Goal: Task Accomplishment & Management: Use online tool/utility

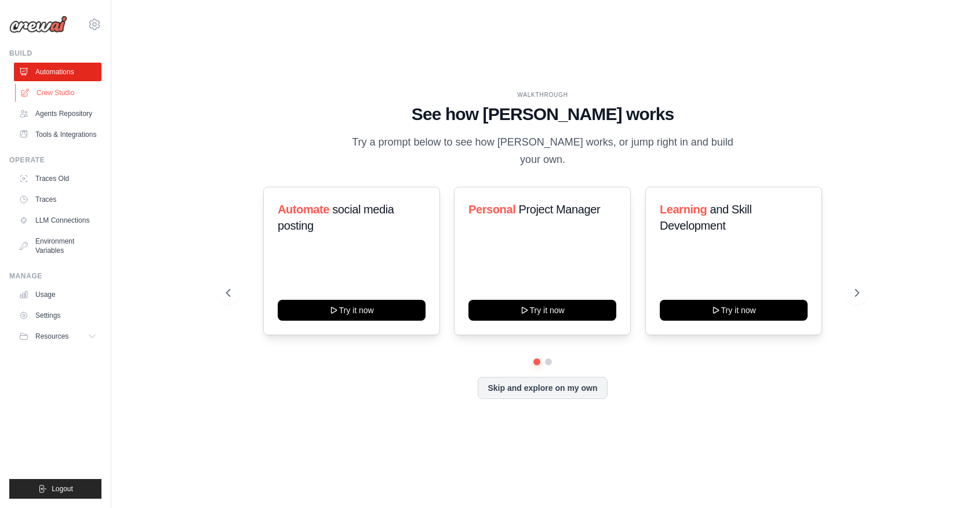
click at [60, 94] on link "Crew Studio" at bounding box center [59, 92] width 88 height 19
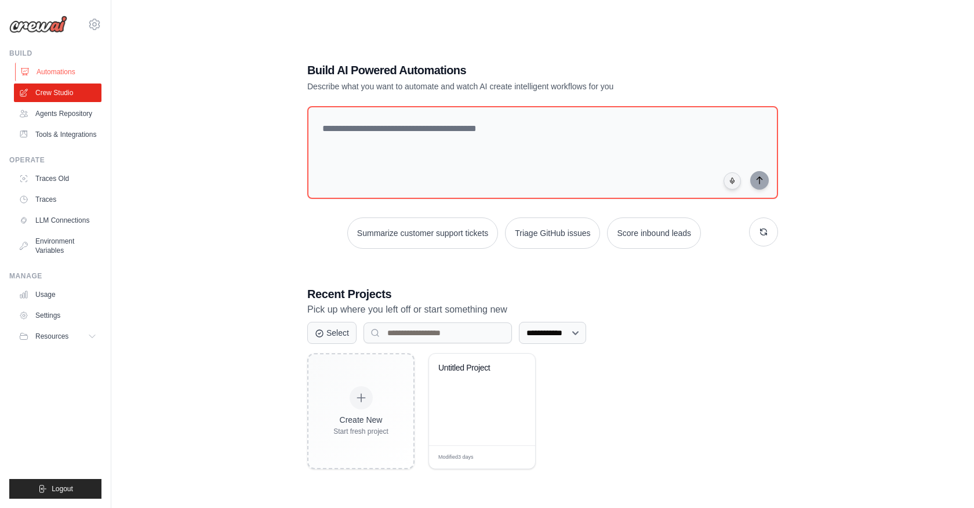
click at [57, 71] on link "Automations" at bounding box center [59, 72] width 88 height 19
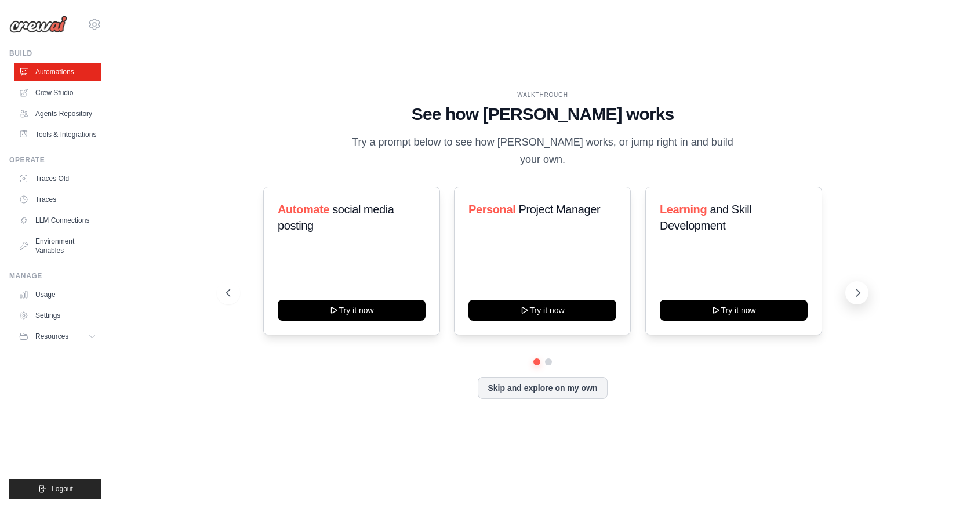
click at [859, 291] on icon at bounding box center [858, 293] width 12 height 12
click at [52, 137] on link "Tools & Integrations" at bounding box center [59, 134] width 88 height 19
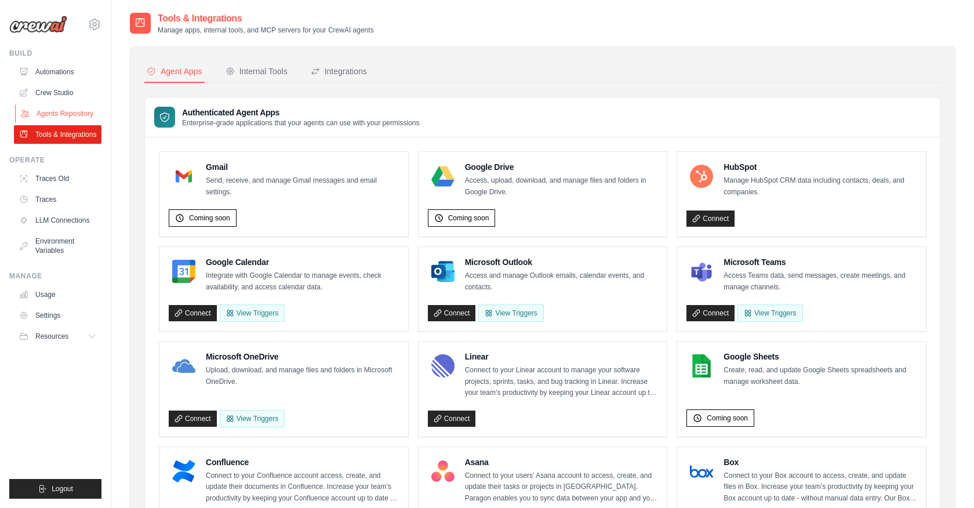
click at [58, 107] on link "Agents Repository" at bounding box center [59, 113] width 88 height 19
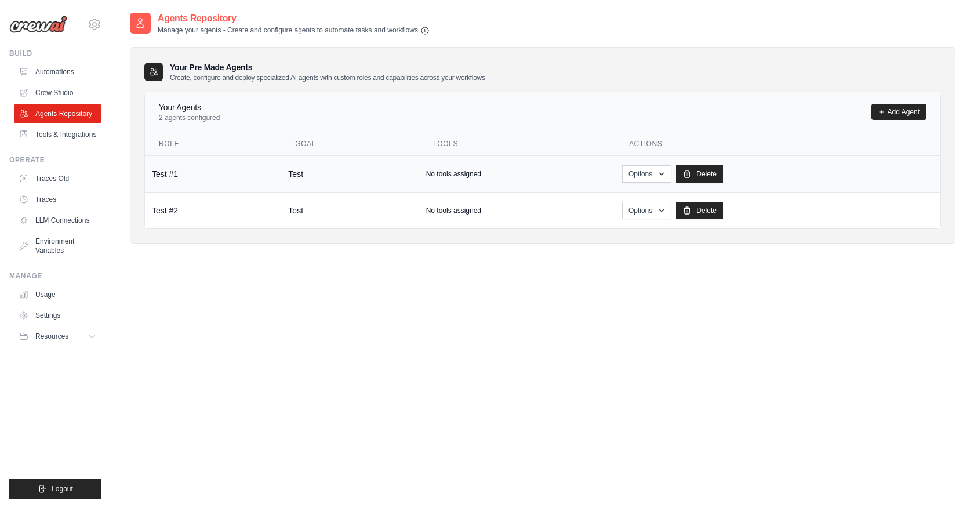
click at [211, 167] on td "Test #1" at bounding box center [213, 173] width 136 height 37
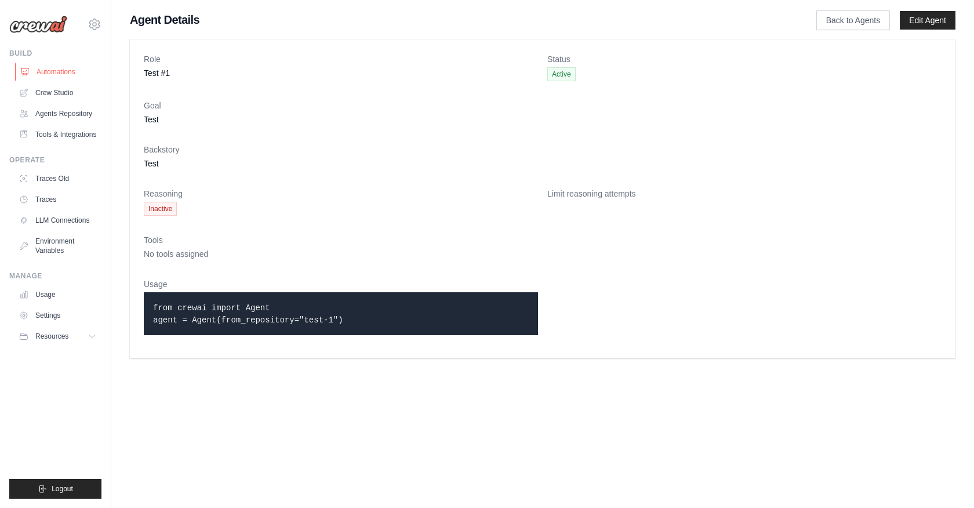
click at [49, 71] on link "Automations" at bounding box center [59, 72] width 88 height 19
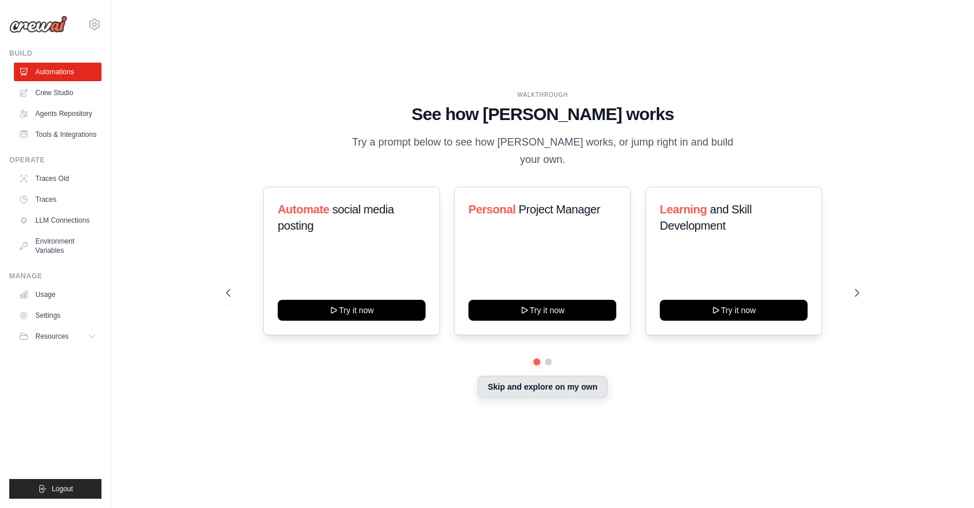
click at [548, 391] on button "Skip and explore on my own" at bounding box center [541, 386] width 129 height 22
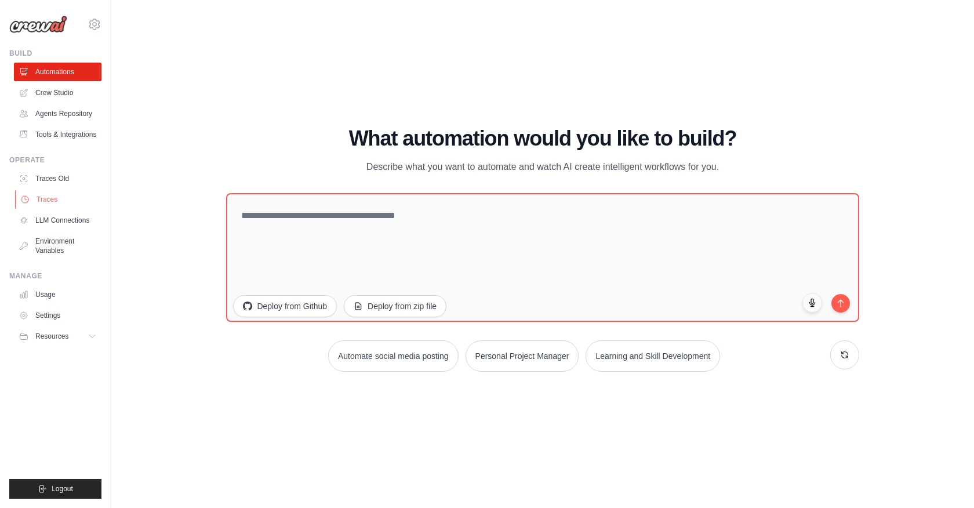
click at [52, 209] on link "Traces" at bounding box center [59, 199] width 88 height 19
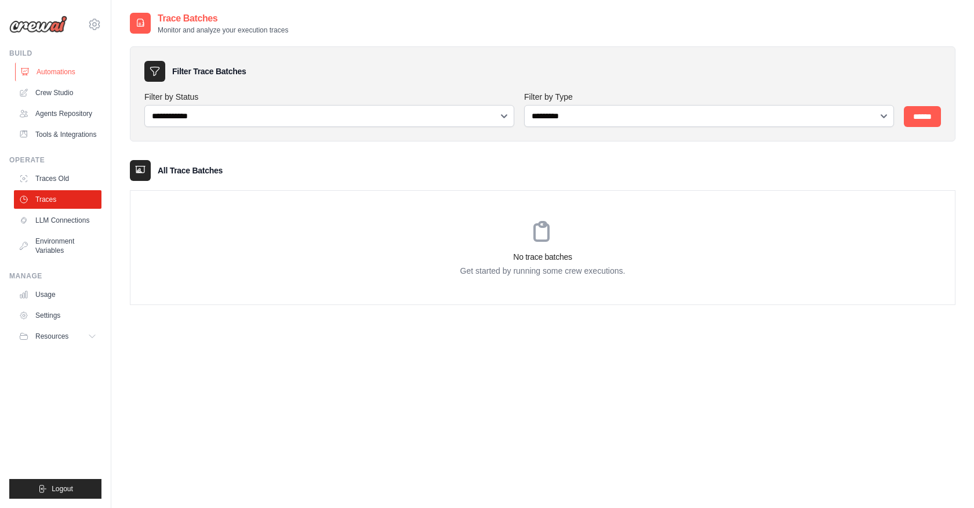
click at [48, 72] on link "Automations" at bounding box center [59, 72] width 88 height 19
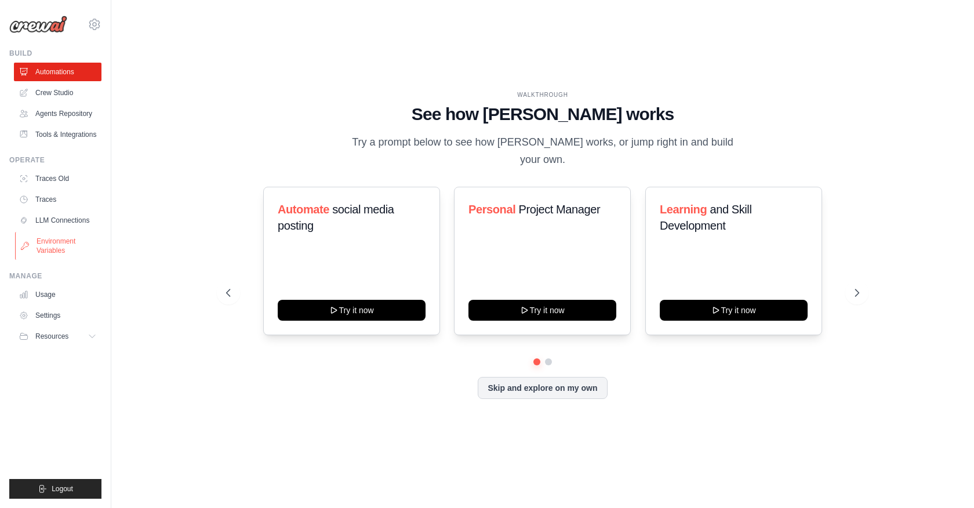
click at [47, 257] on link "Environment Variables" at bounding box center [59, 246] width 88 height 28
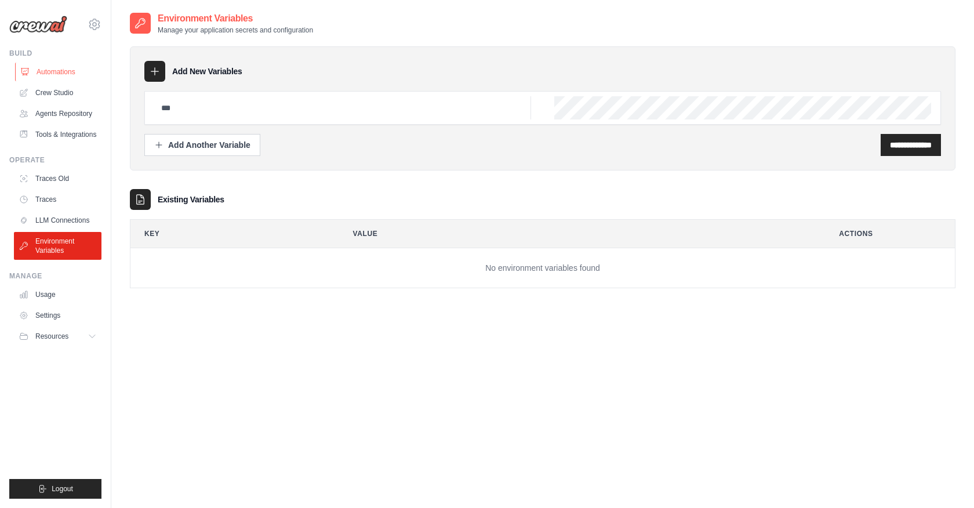
click at [52, 70] on link "Automations" at bounding box center [59, 72] width 88 height 19
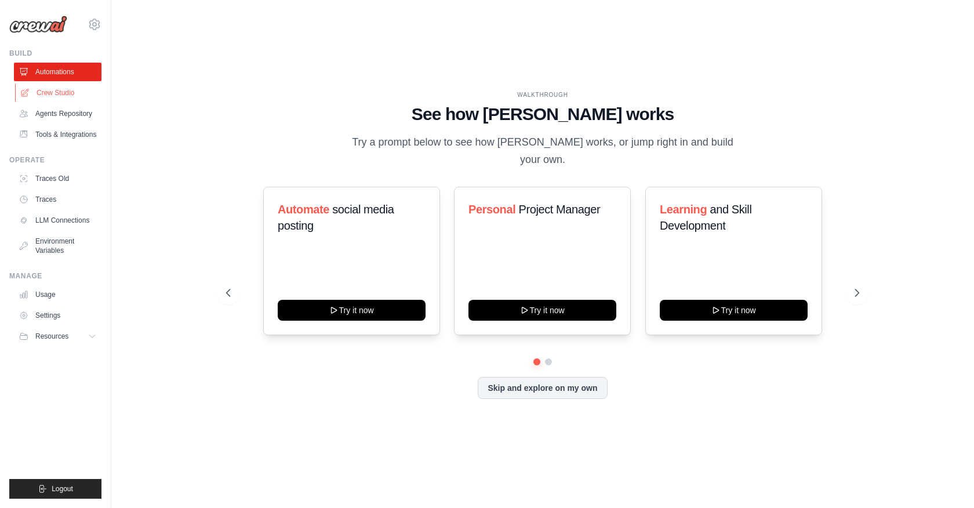
click at [53, 96] on link "Crew Studio" at bounding box center [59, 92] width 88 height 19
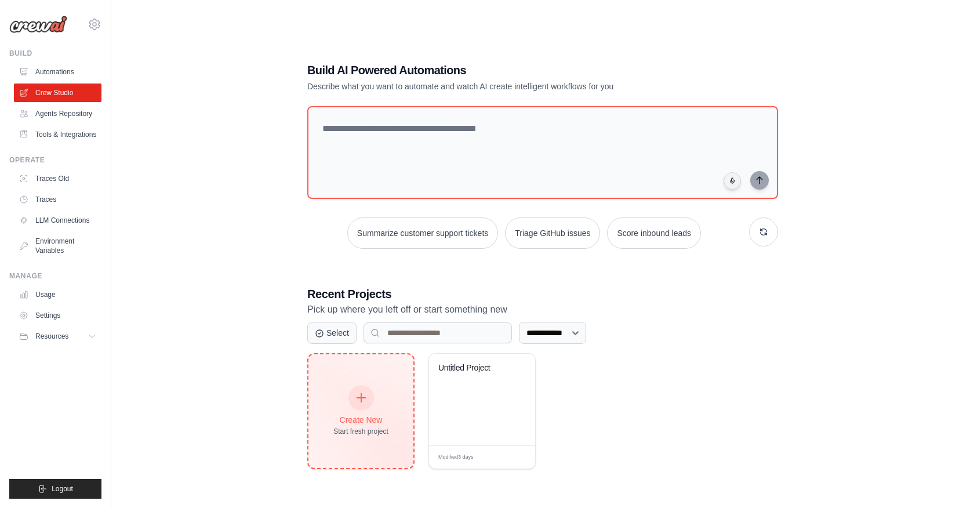
click at [367, 385] on div "Create New Start fresh project" at bounding box center [360, 411] width 105 height 114
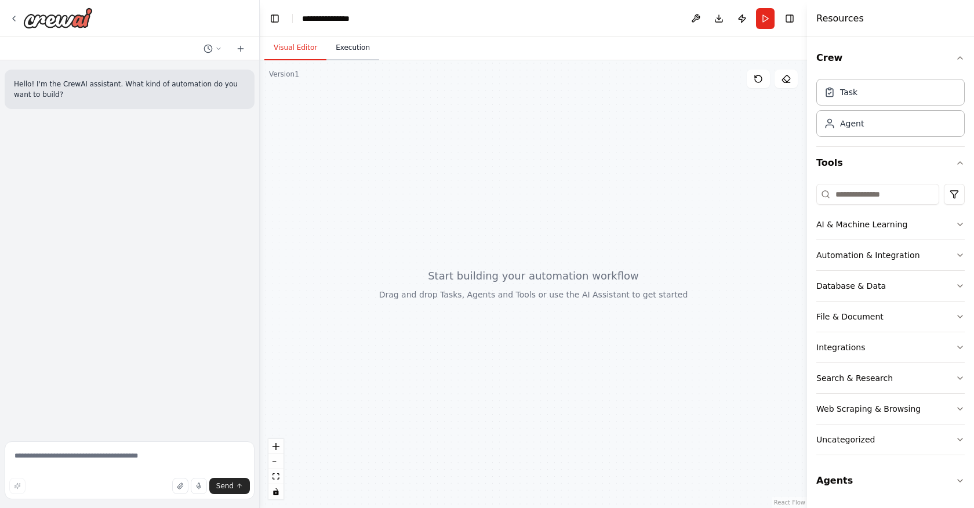
click at [355, 50] on button "Execution" at bounding box center [352, 48] width 53 height 24
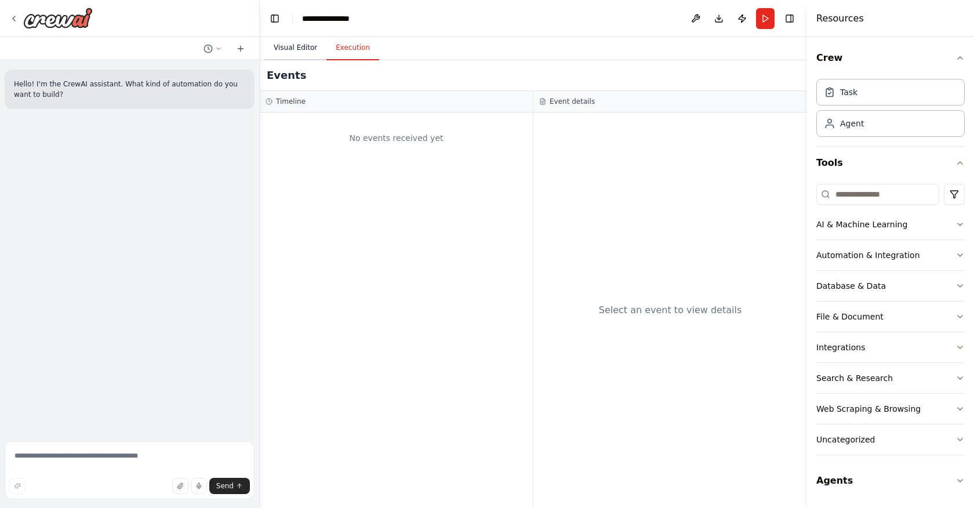
click at [302, 50] on button "Visual Editor" at bounding box center [295, 48] width 62 height 24
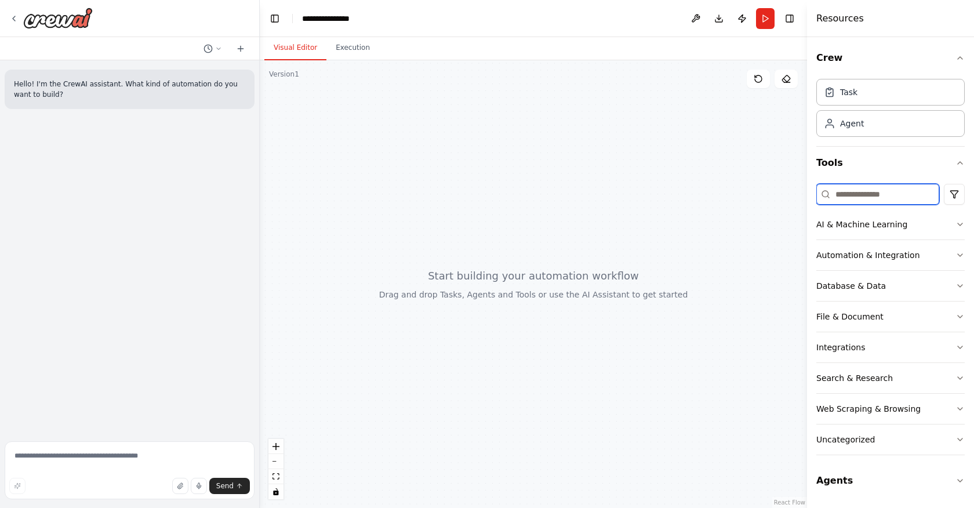
click at [859, 198] on input at bounding box center [877, 194] width 123 height 21
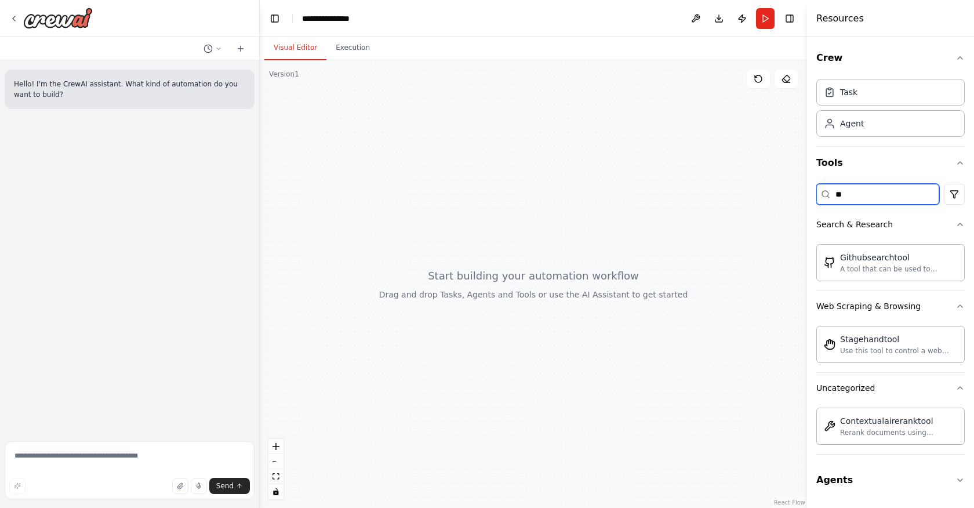
type input "*"
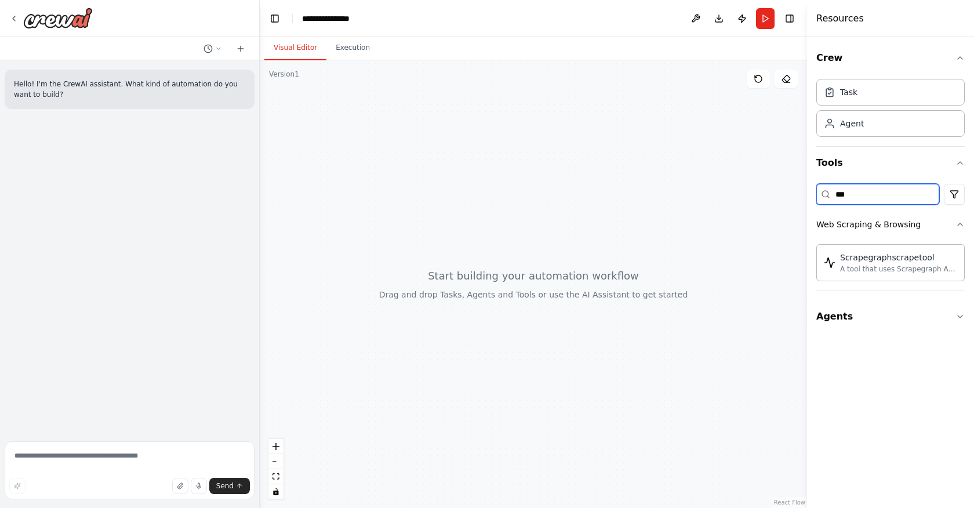
type input "****"
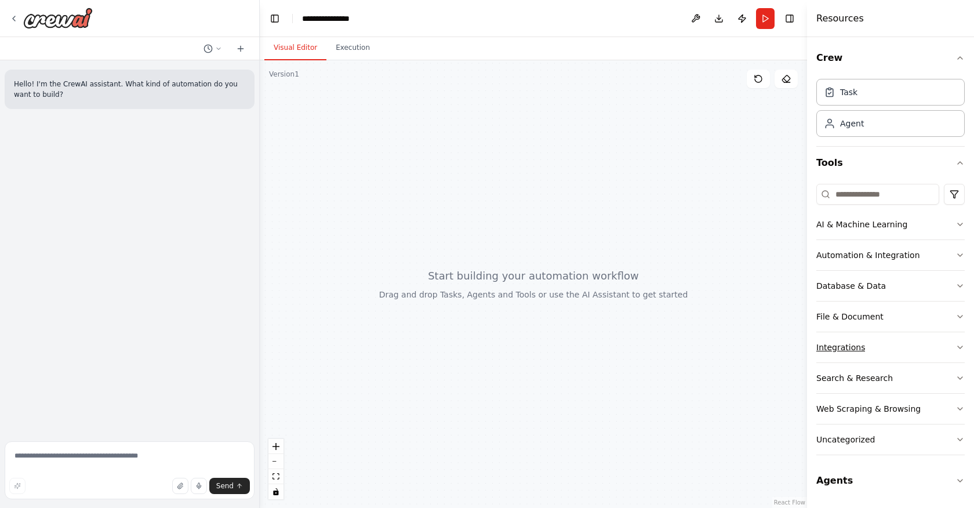
click at [961, 348] on icon "button" at bounding box center [959, 346] width 9 height 9
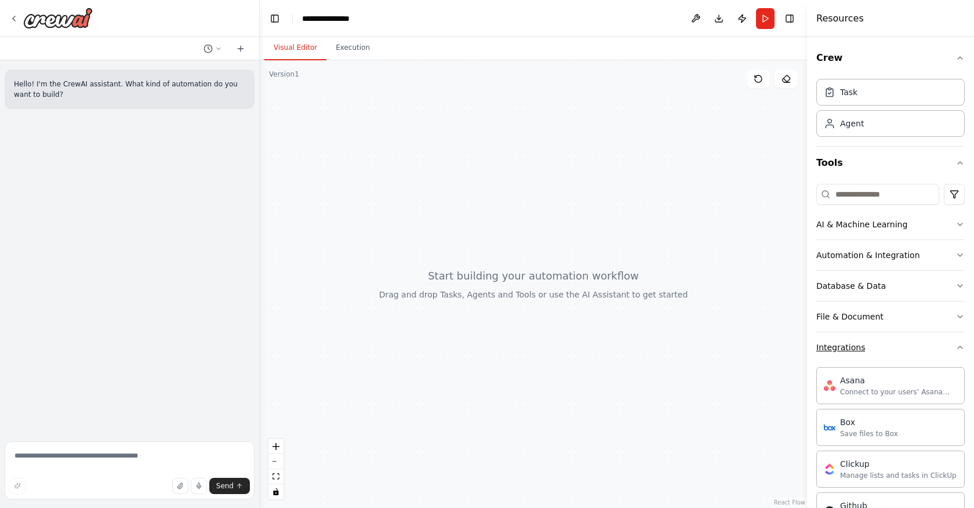
click at [954, 345] on button "Integrations" at bounding box center [890, 347] width 148 height 30
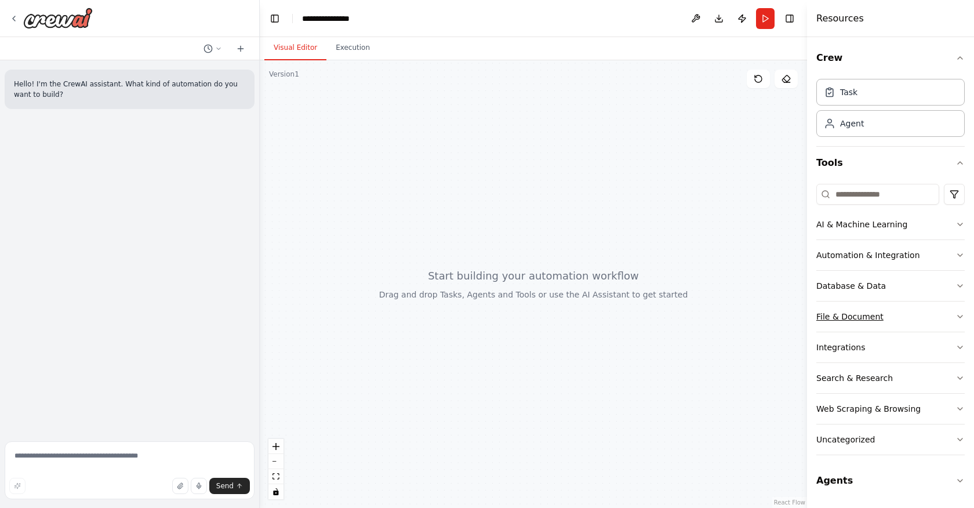
click at [957, 317] on icon "button" at bounding box center [959, 316] width 9 height 9
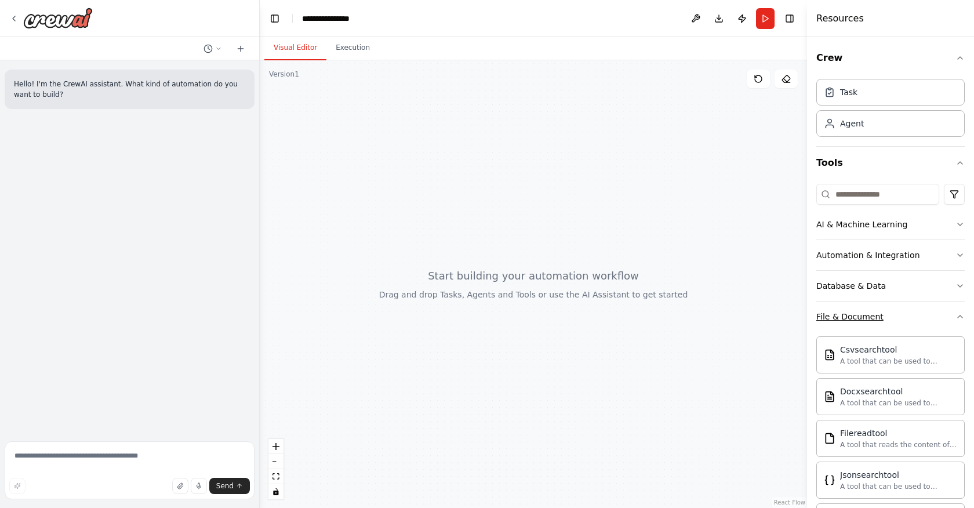
click at [957, 317] on icon "button" at bounding box center [959, 316] width 5 height 2
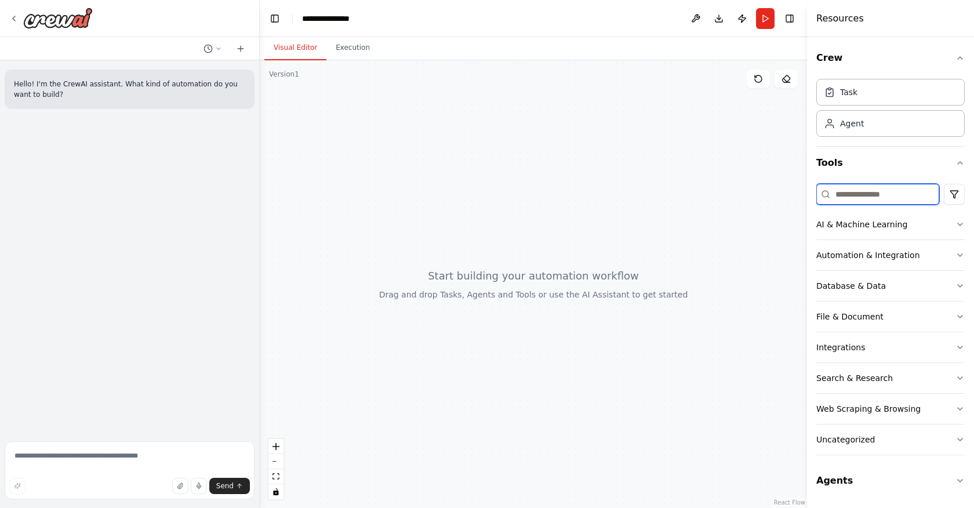
click at [852, 196] on input at bounding box center [877, 194] width 123 height 21
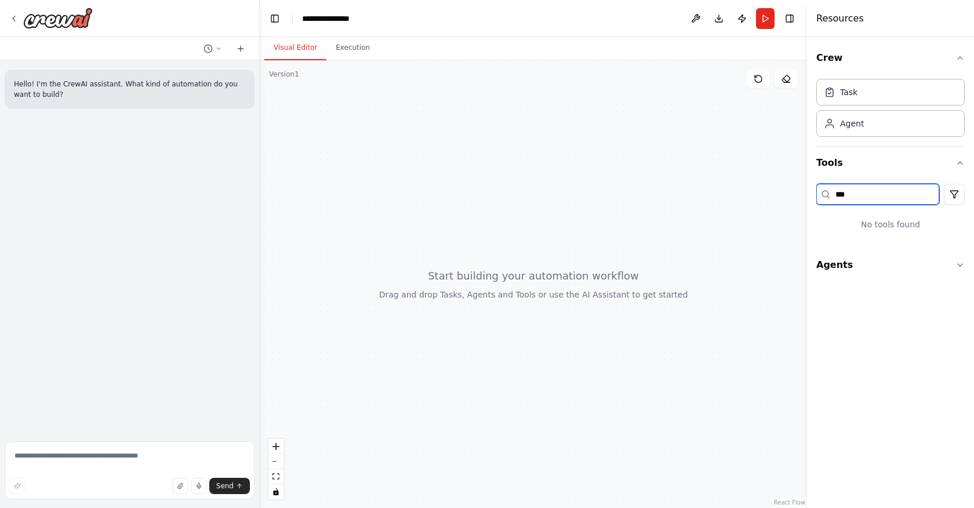
type input "****"
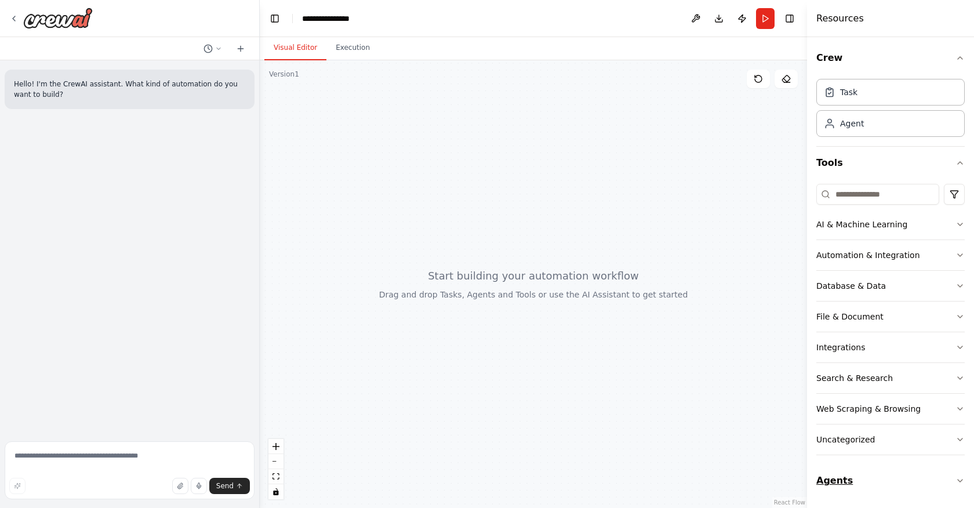
click at [840, 477] on button "Agents" at bounding box center [890, 480] width 148 height 32
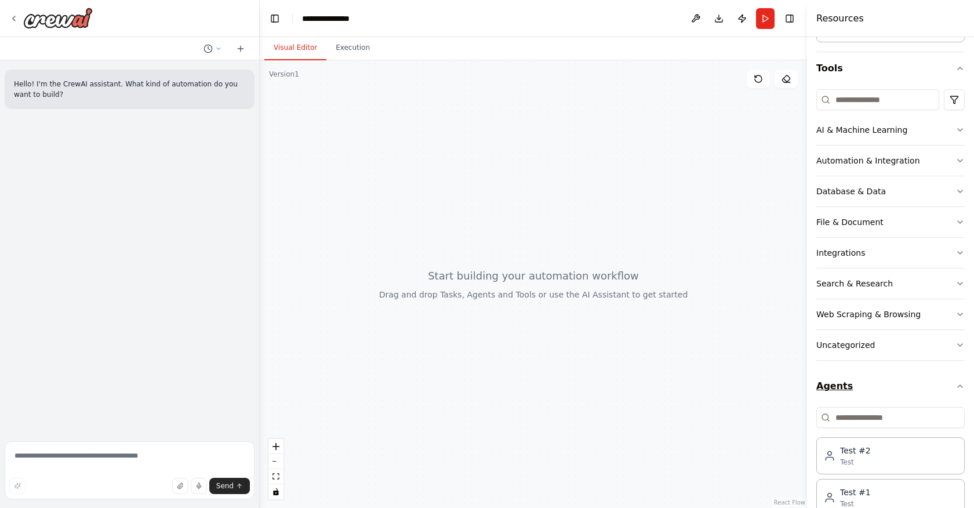
scroll to position [121, 0]
